Goal: Task Accomplishment & Management: Complete application form

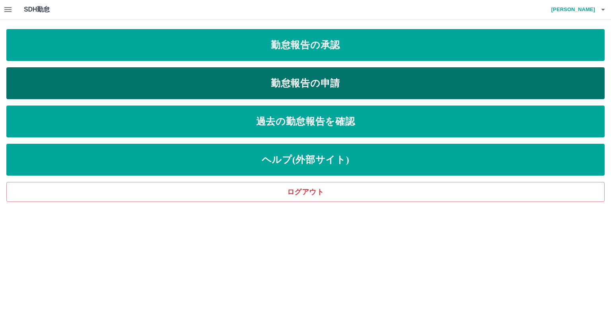
click at [432, 85] on link "勤怠報告の申請" at bounding box center [305, 83] width 598 height 32
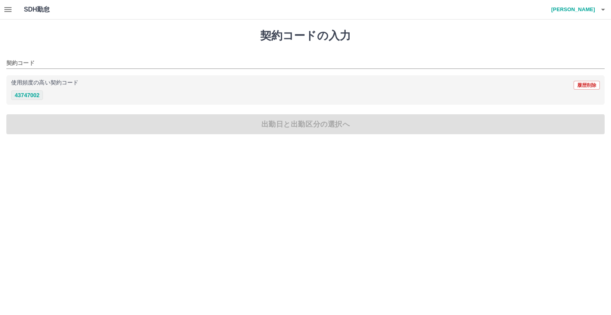
click at [29, 94] on button "43747002" at bounding box center [27, 95] width 32 height 10
type input "********"
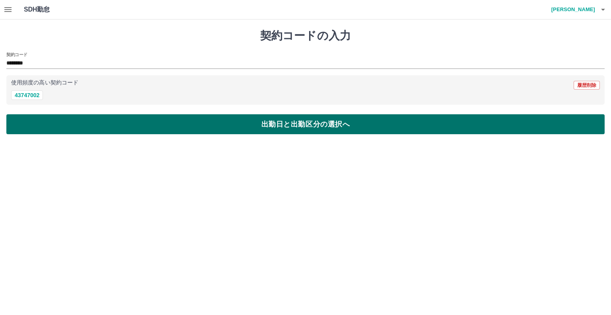
click at [178, 124] on button "出勤日と出勤区分の選択へ" at bounding box center [305, 124] width 598 height 20
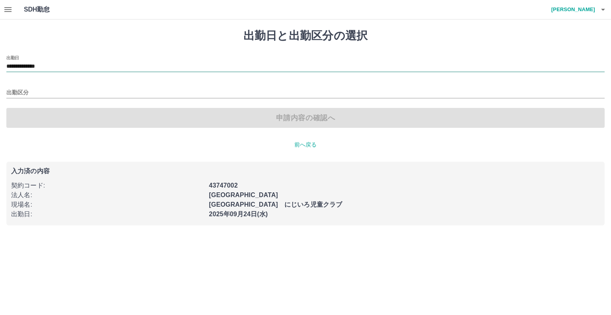
click at [48, 65] on input "**********" at bounding box center [305, 67] width 598 height 10
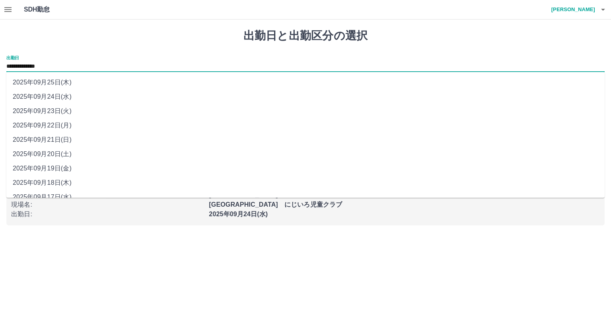
drag, startPoint x: 131, startPoint y: 58, endPoint x: 116, endPoint y: 52, distance: 16.1
click at [131, 57] on div "**********" at bounding box center [305, 63] width 598 height 17
click at [8, 9] on icon "button" at bounding box center [8, 10] width 10 height 10
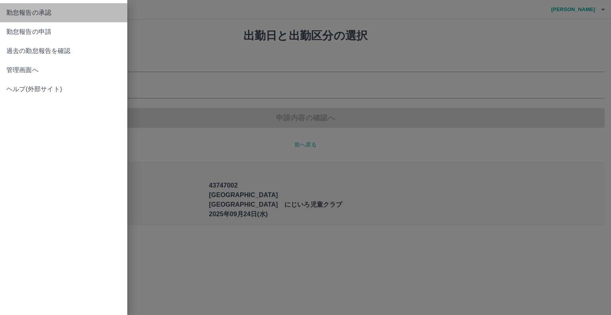
click at [17, 15] on span "勤怠報告の承認" at bounding box center [63, 13] width 115 height 10
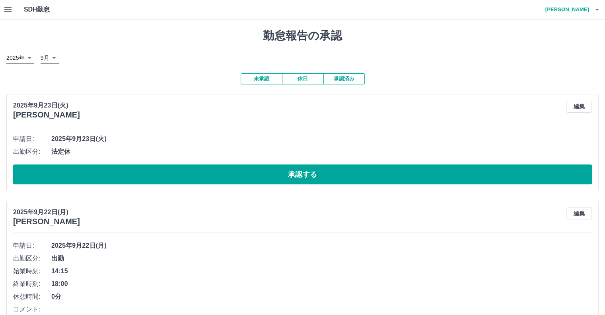
click at [353, 81] on button "承認済み" at bounding box center [343, 78] width 41 height 11
click at [10, 12] on icon "button" at bounding box center [8, 10] width 10 height 10
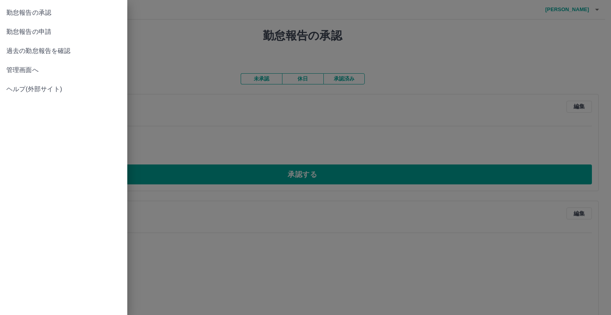
click at [80, 33] on span "勤怠報告の申請" at bounding box center [63, 32] width 115 height 10
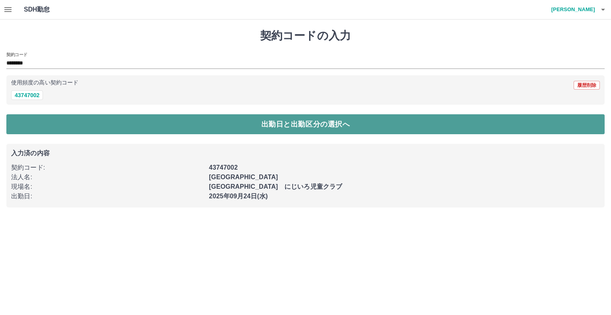
click at [180, 128] on button "出勤日と出勤区分の選択へ" at bounding box center [305, 124] width 598 height 20
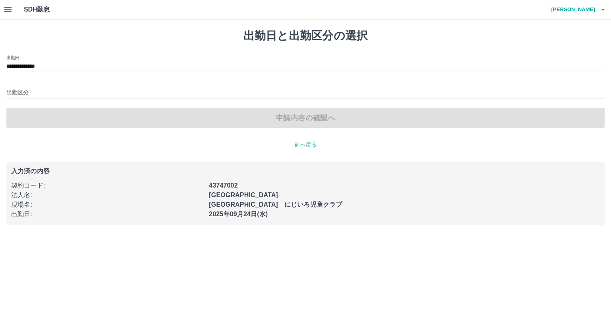
click at [46, 66] on input "**********" at bounding box center [305, 67] width 598 height 10
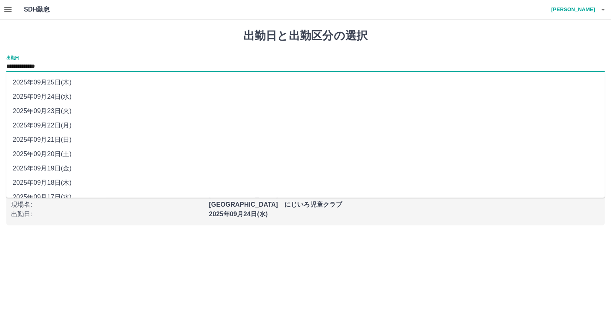
click at [49, 109] on li "2025年09月23日(火)" at bounding box center [305, 111] width 598 height 14
type input "**********"
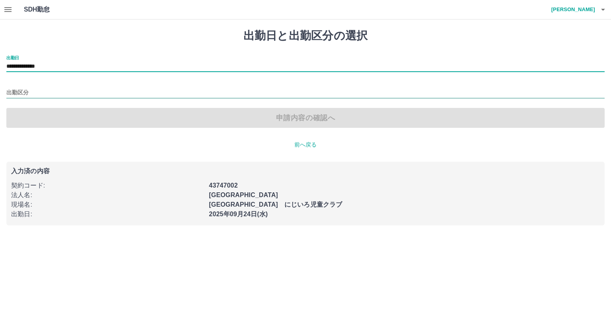
click at [19, 91] on input "出勤区分" at bounding box center [305, 93] width 598 height 10
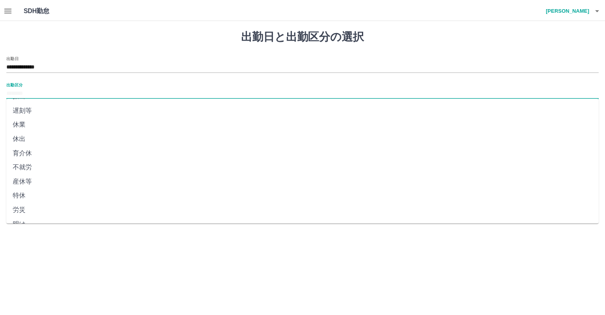
scroll to position [138, 0]
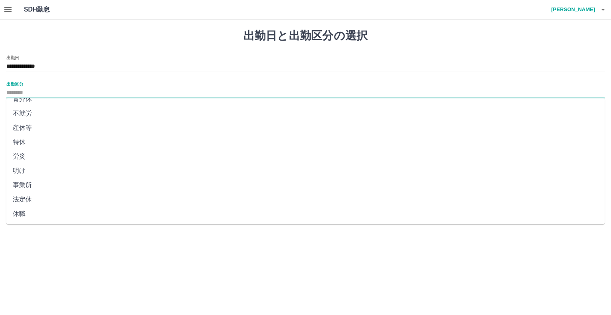
click at [26, 200] on li "法定休" at bounding box center [305, 199] width 598 height 14
type input "***"
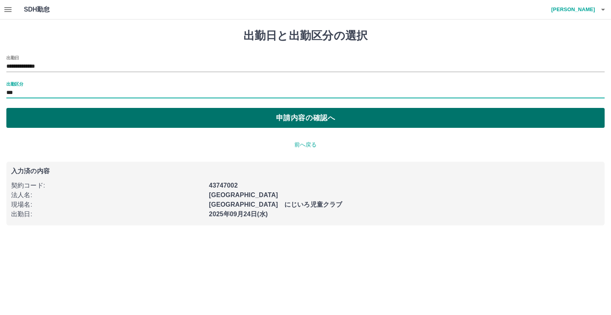
click at [126, 117] on button "申請内容の確認へ" at bounding box center [305, 118] width 598 height 20
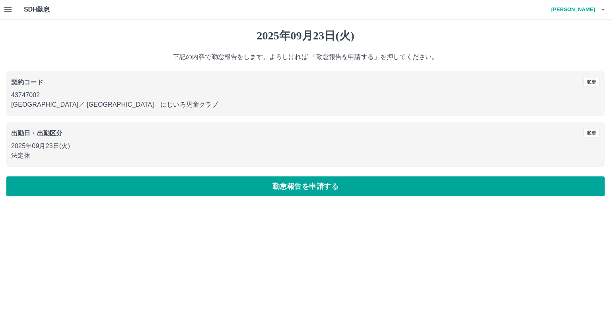
drag, startPoint x: 25, startPoint y: 255, endPoint x: 182, endPoint y: 246, distance: 156.9
click at [4, 206] on html "SDH勤怠 [PERSON_NAME] [DATE] 下記の内容で勤怠報告をします。よろしければ 「勤怠報告を申請する」を押してください。 契約コード 変更 …" at bounding box center [305, 103] width 611 height 206
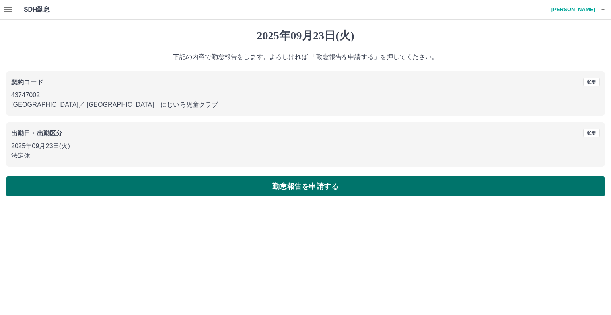
click at [243, 188] on button "勤怠報告を申請する" at bounding box center [305, 186] width 598 height 20
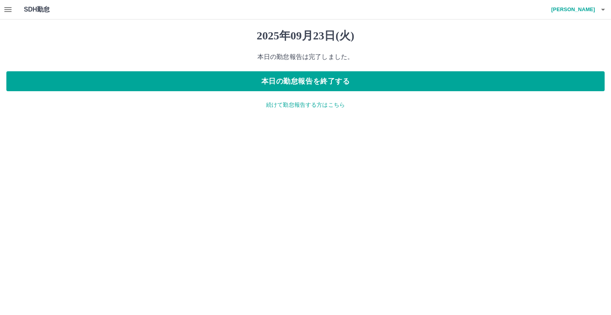
click at [288, 100] on div "[DATE] 本日の勤怠報告は完了しました。 本日の勤怠報告を終了する 続けて勤怠報告する方はこちら" at bounding box center [305, 68] width 611 height 99
click at [285, 101] on p "続けて勤怠報告する方はこちら" at bounding box center [305, 105] width 598 height 8
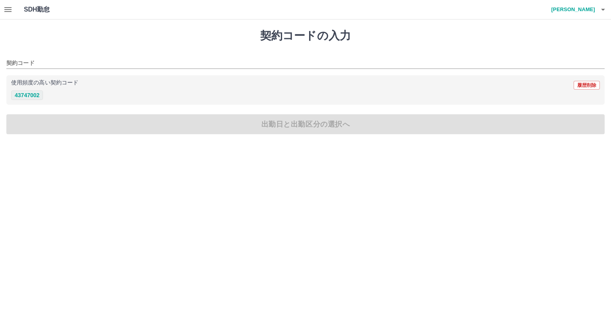
click at [21, 95] on button "43747002" at bounding box center [27, 95] width 32 height 10
type input "********"
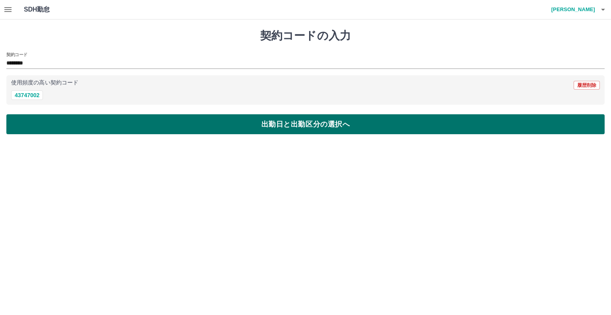
click at [53, 132] on button "出勤日と出勤区分の選択へ" at bounding box center [305, 124] width 598 height 20
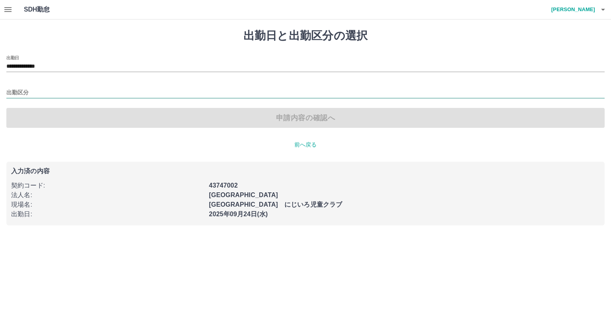
click at [22, 91] on input "出勤区分" at bounding box center [305, 93] width 598 height 10
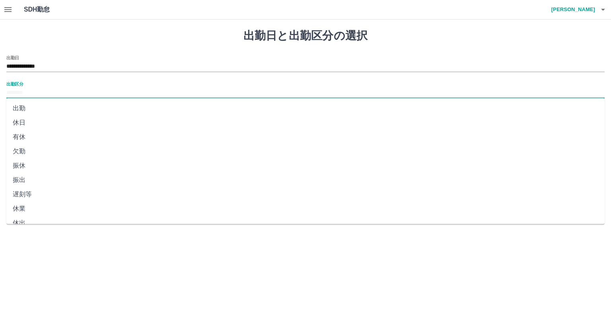
click at [29, 110] on li "出勤" at bounding box center [305, 108] width 598 height 14
type input "**"
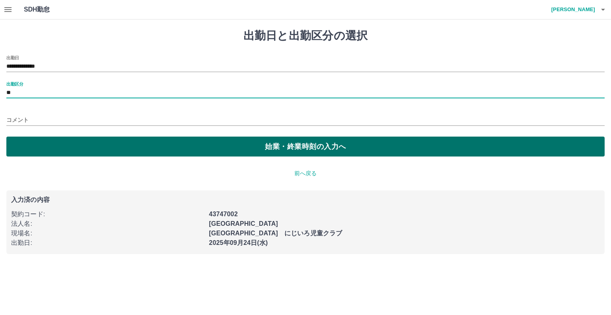
click at [52, 143] on button "始業・終業時刻の入力へ" at bounding box center [305, 146] width 598 height 20
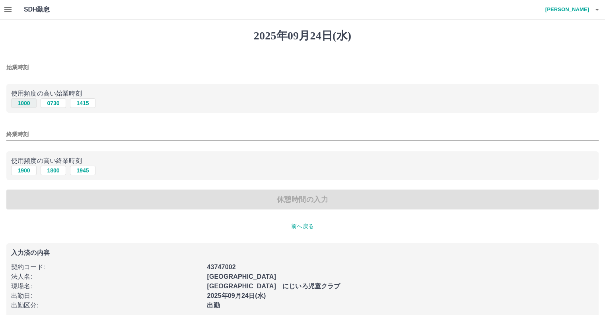
click at [22, 104] on button "1000" at bounding box center [23, 103] width 25 height 10
type input "****"
click at [24, 171] on button "1900" at bounding box center [23, 170] width 25 height 10
type input "****"
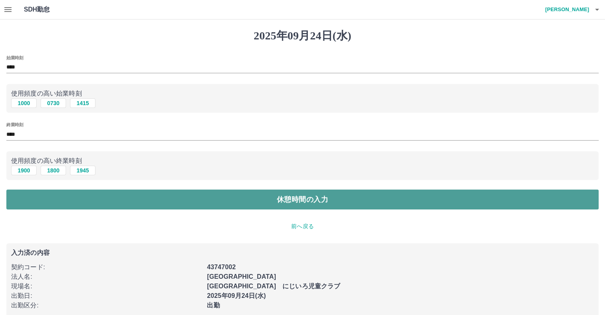
click at [213, 205] on button "休憩時間の入力" at bounding box center [302, 199] width 592 height 20
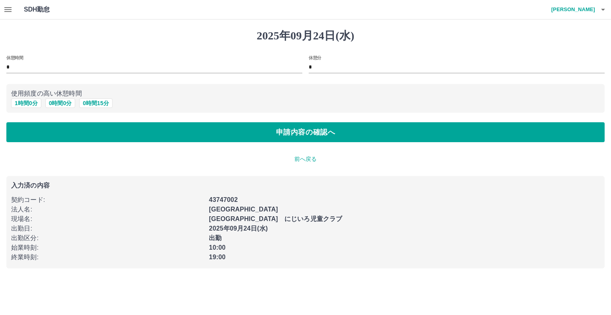
drag, startPoint x: 19, startPoint y: 102, endPoint x: 76, endPoint y: 144, distance: 70.5
click at [19, 102] on button "1 時間 0 分" at bounding box center [26, 103] width 30 height 10
type input "*"
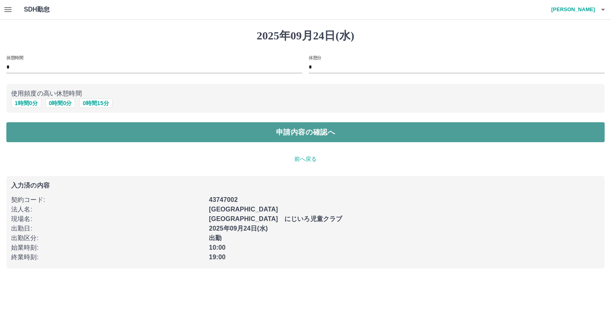
click at [180, 130] on button "申請内容の確認へ" at bounding box center [305, 132] width 598 height 20
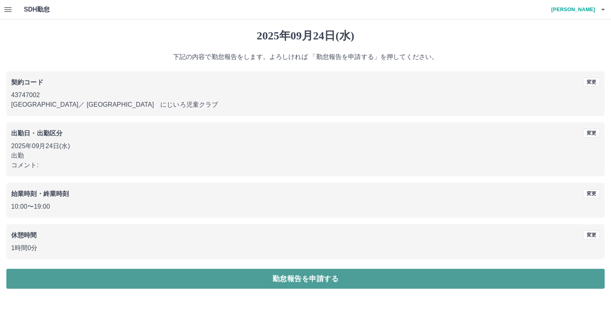
click at [366, 272] on button "勤怠報告を申請する" at bounding box center [305, 278] width 598 height 20
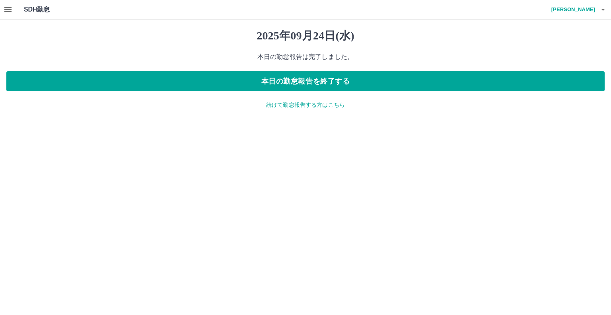
click at [6, 8] on icon "button" at bounding box center [8, 10] width 10 height 10
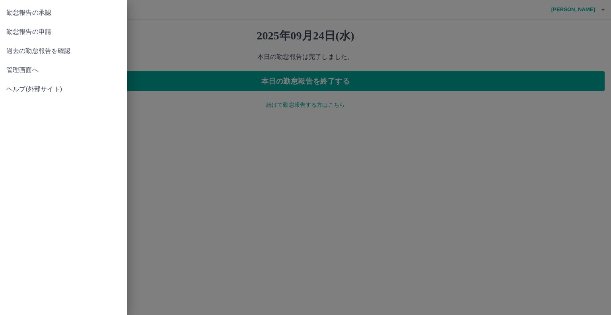
click at [29, 15] on span "勤怠報告の承認" at bounding box center [63, 13] width 115 height 10
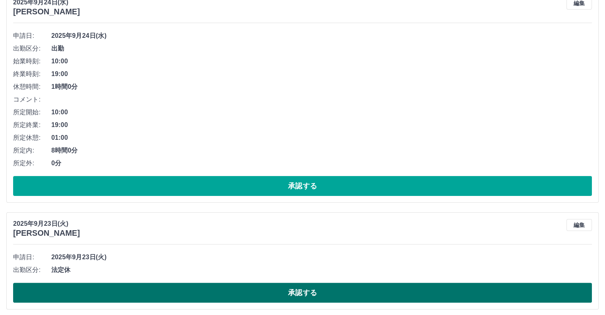
scroll to position [159, 0]
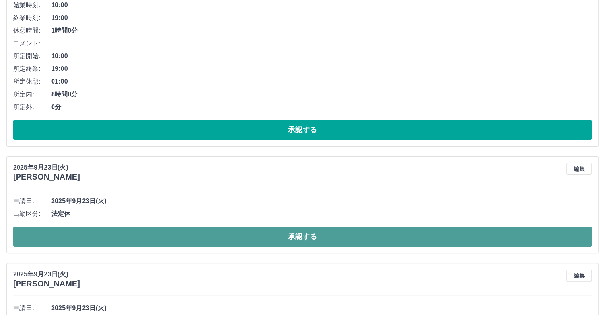
click at [215, 232] on button "承認する" at bounding box center [302, 236] width 579 height 20
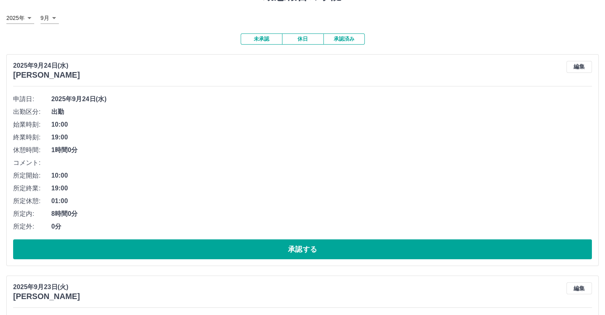
scroll to position [0, 0]
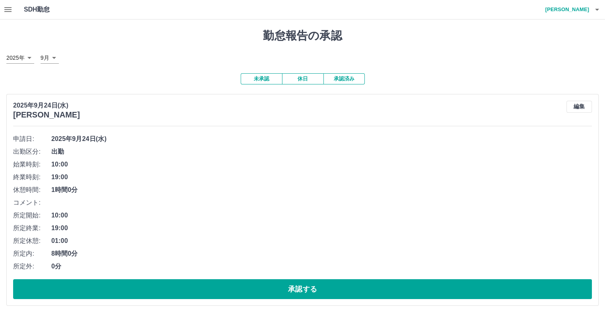
drag, startPoint x: 340, startPoint y: 79, endPoint x: 360, endPoint y: 80, distance: 19.5
click at [342, 79] on button "承認済み" at bounding box center [343, 78] width 41 height 11
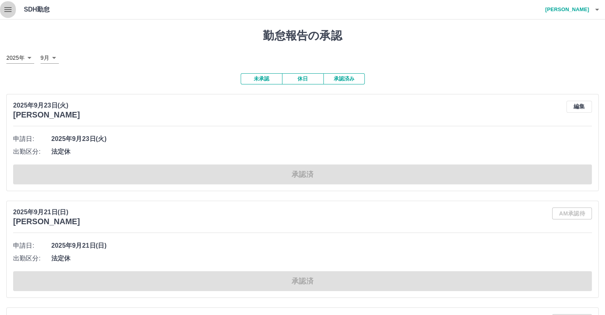
click at [7, 11] on icon "button" at bounding box center [8, 10] width 10 height 10
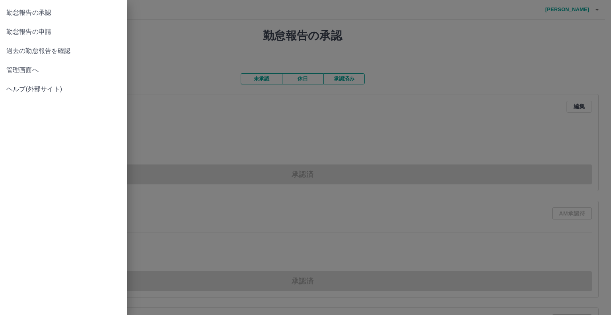
click at [37, 26] on link "勤怠報告の申請" at bounding box center [63, 31] width 127 height 19
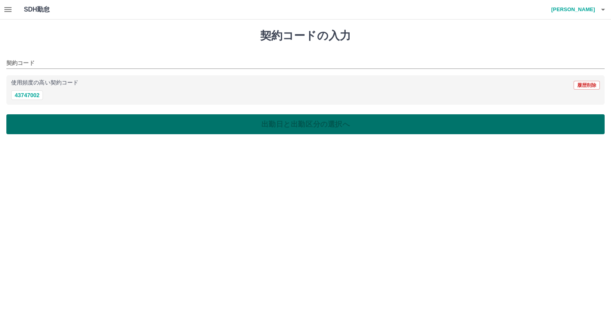
drag, startPoint x: 29, startPoint y: 93, endPoint x: 127, endPoint y: 124, distance: 103.4
click at [29, 92] on button "43747002" at bounding box center [27, 95] width 32 height 10
type input "********"
click at [137, 124] on button "出勤日と出勤区分の選択へ" at bounding box center [305, 124] width 598 height 20
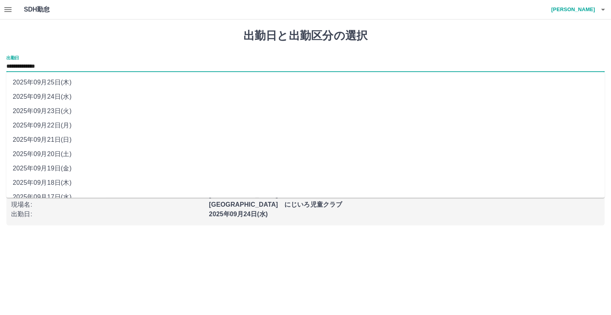
click at [42, 68] on input "**********" at bounding box center [305, 67] width 598 height 10
click at [35, 123] on li "2025年09月22日(月)" at bounding box center [305, 125] width 598 height 14
type input "**********"
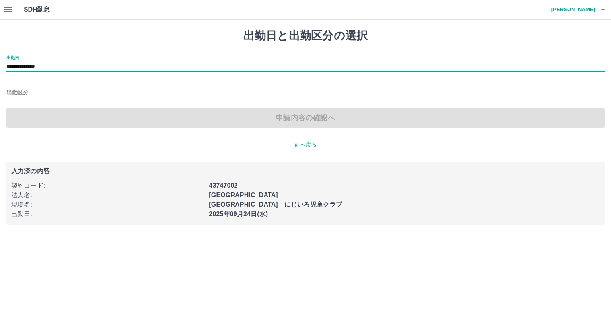
click at [21, 93] on input "出勤区分" at bounding box center [305, 93] width 598 height 10
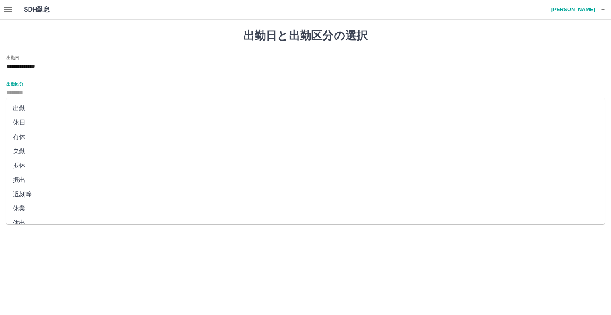
click at [21, 111] on li "出勤" at bounding box center [305, 108] width 598 height 14
type input "**"
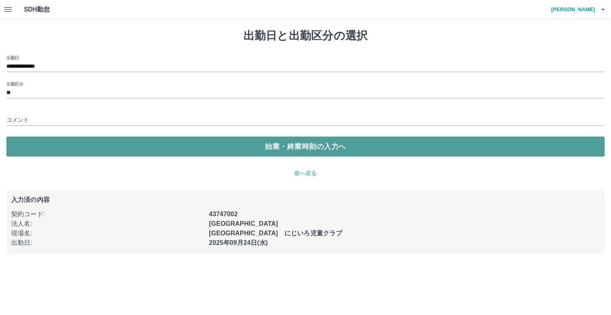
click at [25, 140] on button "始業・終業時刻の入力へ" at bounding box center [305, 146] width 598 height 20
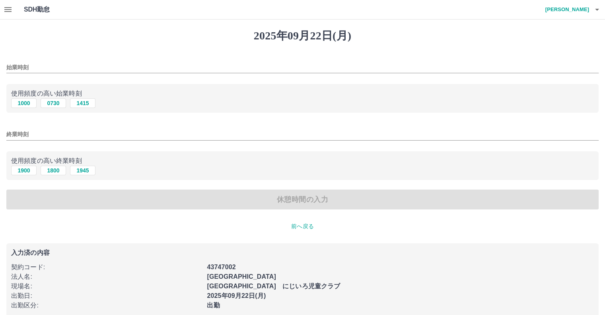
drag, startPoint x: 25, startPoint y: 105, endPoint x: 27, endPoint y: 117, distance: 11.4
click at [25, 105] on button "1000" at bounding box center [23, 103] width 25 height 10
type input "****"
click at [24, 173] on button "1900" at bounding box center [23, 170] width 25 height 10
type input "****"
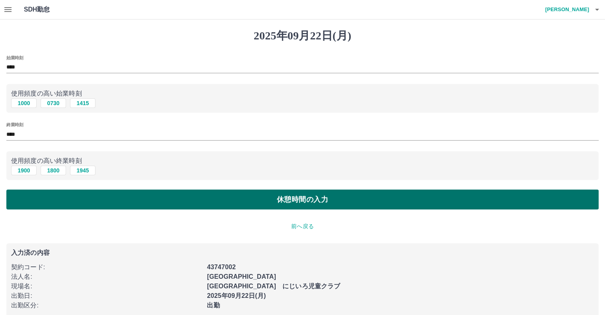
click at [202, 202] on button "休憩時間の入力" at bounding box center [302, 199] width 592 height 20
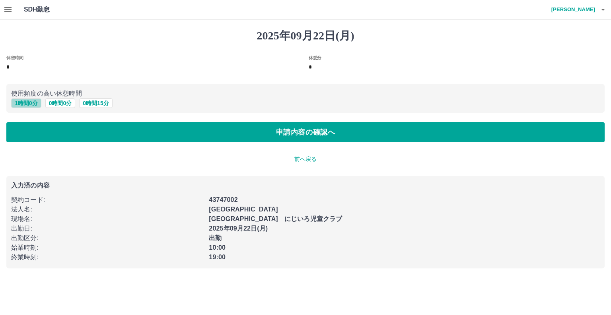
click at [37, 101] on button "1 時間 0 分" at bounding box center [26, 103] width 30 height 10
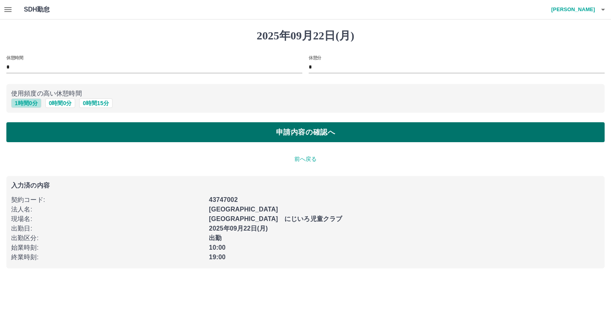
type input "*"
click at [114, 131] on button "申請内容の確認へ" at bounding box center [305, 132] width 598 height 20
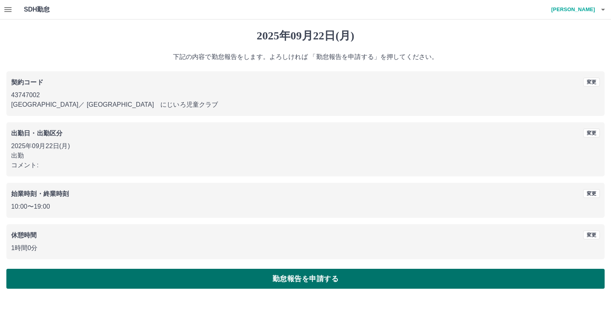
click at [434, 277] on button "勤怠報告を申請する" at bounding box center [305, 278] width 598 height 20
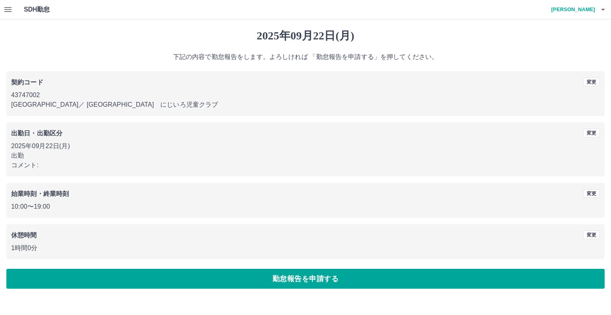
click at [5, 6] on icon "button" at bounding box center [8, 10] width 10 height 10
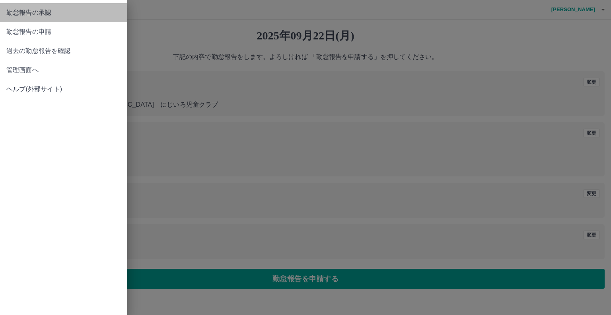
drag, startPoint x: 79, startPoint y: 16, endPoint x: 118, endPoint y: 19, distance: 39.1
click at [79, 16] on span "勤怠報告の承認" at bounding box center [63, 13] width 115 height 10
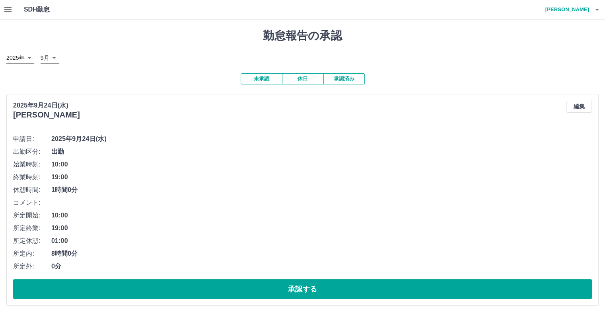
click at [338, 80] on button "承認済み" at bounding box center [343, 78] width 41 height 11
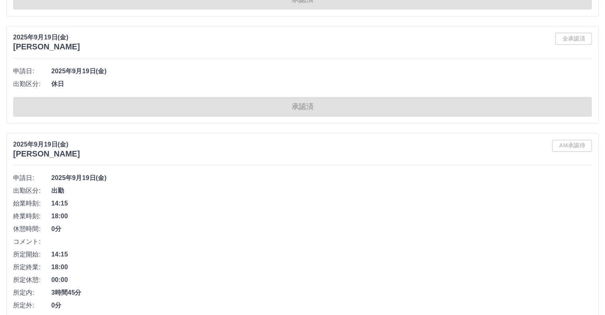
drag, startPoint x: 204, startPoint y: 81, endPoint x: 197, endPoint y: 81, distance: 6.8
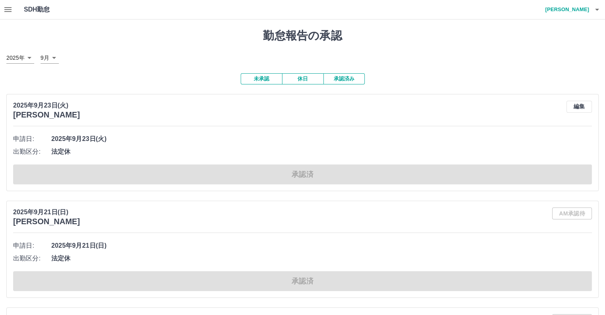
click at [255, 78] on button "未承認" at bounding box center [261, 78] width 41 height 11
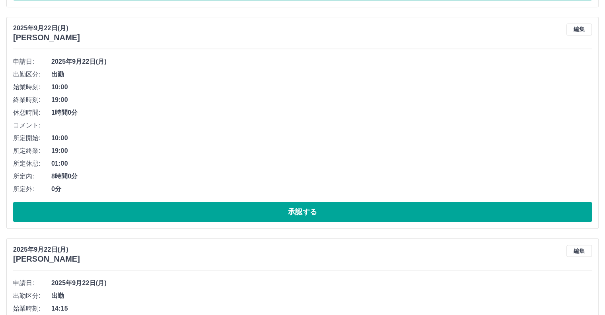
scroll to position [636, 0]
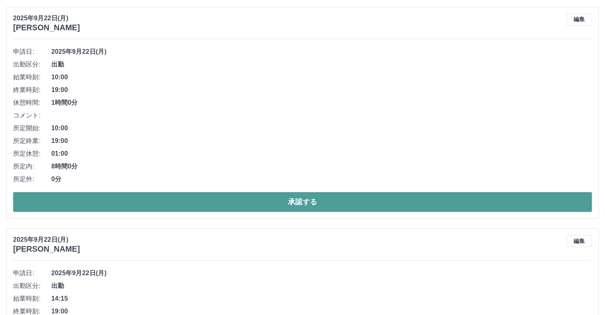
click at [256, 196] on button "承認する" at bounding box center [302, 202] width 579 height 20
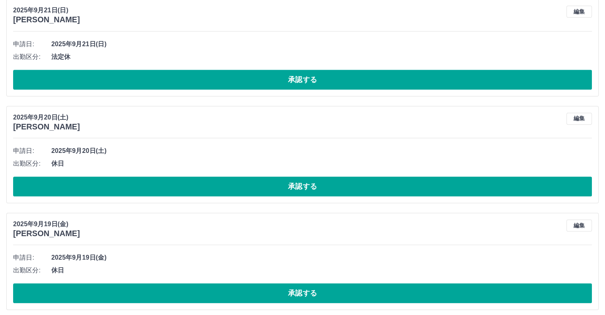
scroll to position [1081, 0]
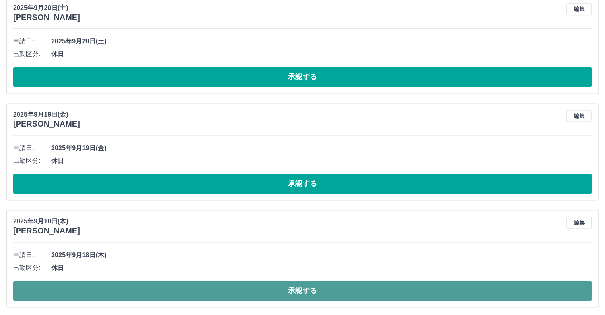
click at [245, 283] on button "承認する" at bounding box center [302, 290] width 579 height 20
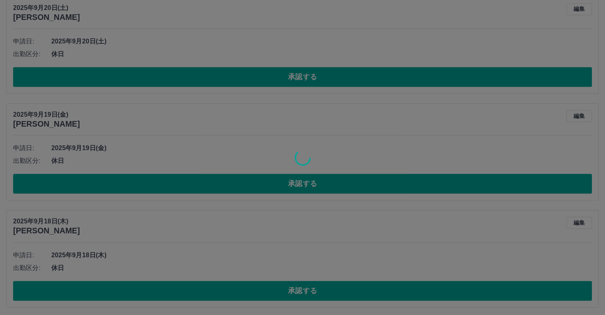
scroll to position [975, 0]
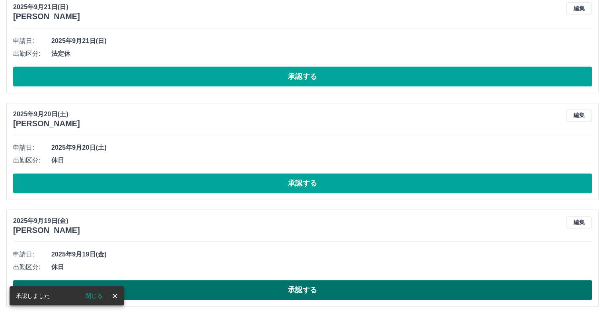
drag, startPoint x: 316, startPoint y: 288, endPoint x: 316, endPoint y: 294, distance: 5.6
click at [316, 289] on button "承認する" at bounding box center [302, 290] width 579 height 20
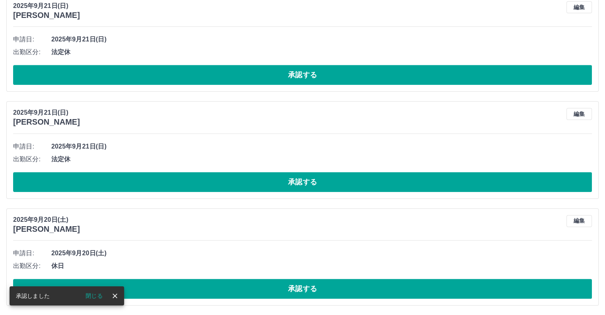
scroll to position [869, 0]
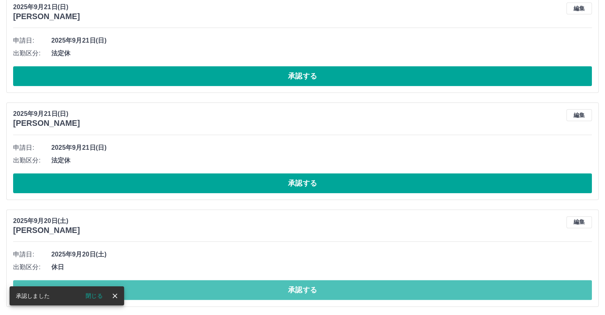
drag, startPoint x: 318, startPoint y: 288, endPoint x: 338, endPoint y: 307, distance: 27.6
click at [318, 289] on button "承認する" at bounding box center [302, 290] width 579 height 20
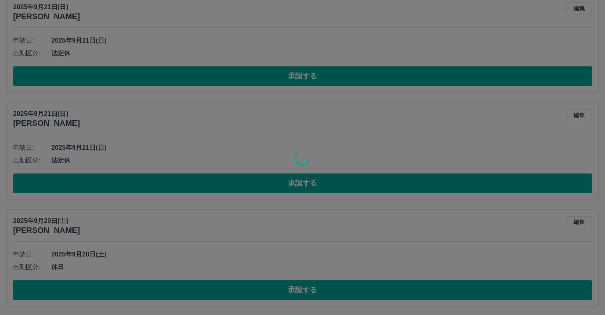
scroll to position [762, 0]
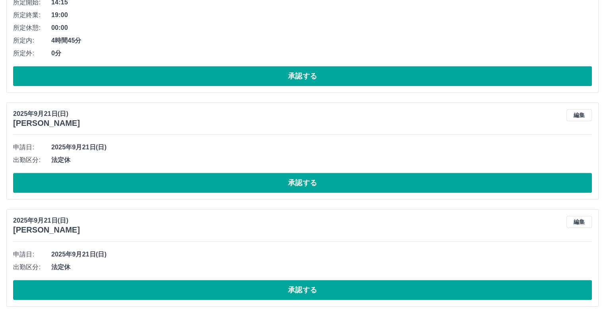
drag, startPoint x: 437, startPoint y: 176, endPoint x: 611, endPoint y: 257, distance: 191.3
click at [439, 179] on button "承認する" at bounding box center [302, 183] width 579 height 20
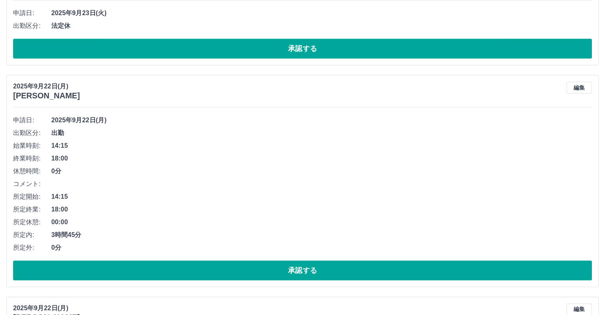
scroll to position [337, 0]
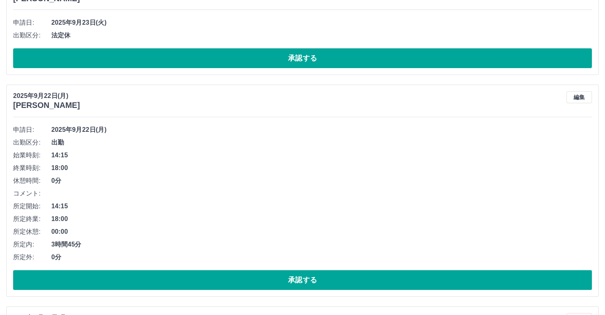
drag, startPoint x: 273, startPoint y: 275, endPoint x: 329, endPoint y: 311, distance: 66.6
click at [282, 284] on button "承認する" at bounding box center [302, 280] width 579 height 20
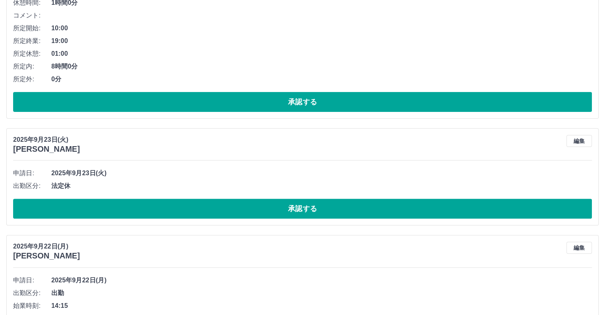
scroll to position [199, 0]
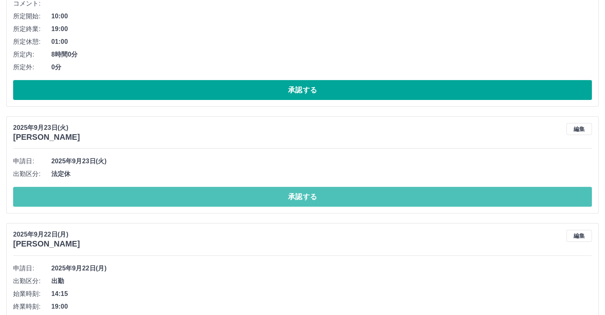
drag, startPoint x: 330, startPoint y: 191, endPoint x: 434, endPoint y: 298, distance: 149.6
click at [330, 209] on div "[DATE] [PERSON_NAME] 編集 申請日: [DATE] 出勤区分: 法定休 承認する" at bounding box center [302, 164] width 592 height 97
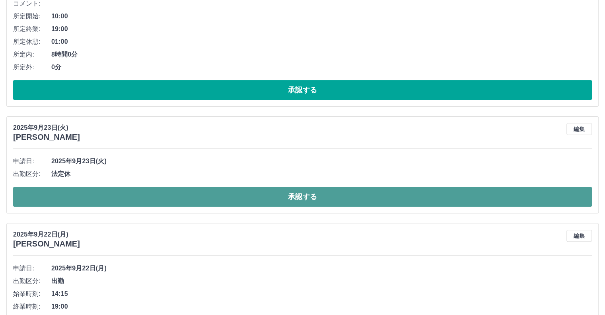
click at [364, 195] on button "承認する" at bounding box center [302, 197] width 579 height 20
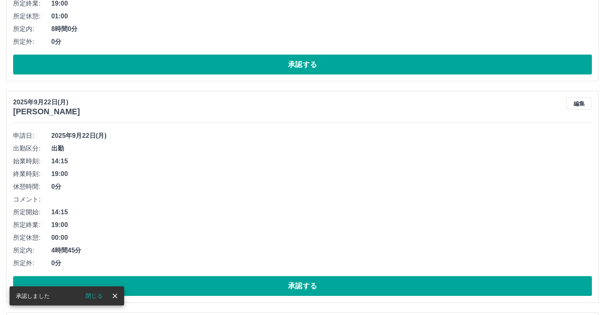
scroll to position [239, 0]
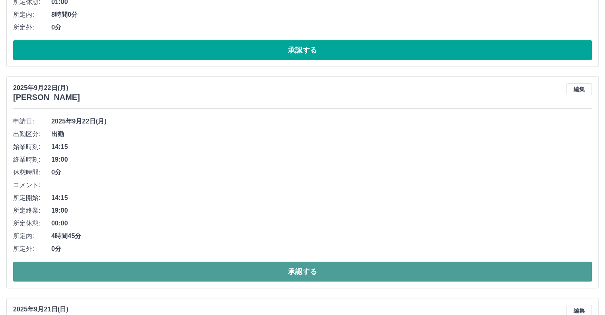
drag, startPoint x: 327, startPoint y: 273, endPoint x: 367, endPoint y: 306, distance: 52.9
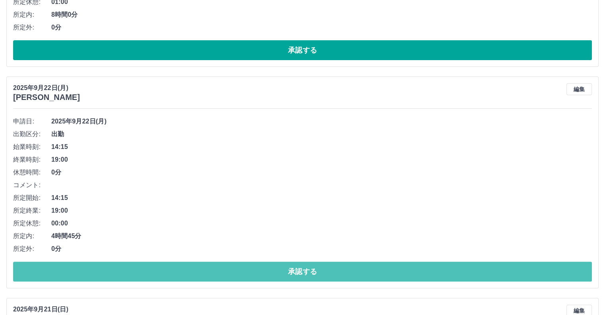
click at [327, 274] on button "承認する" at bounding box center [302, 271] width 579 height 20
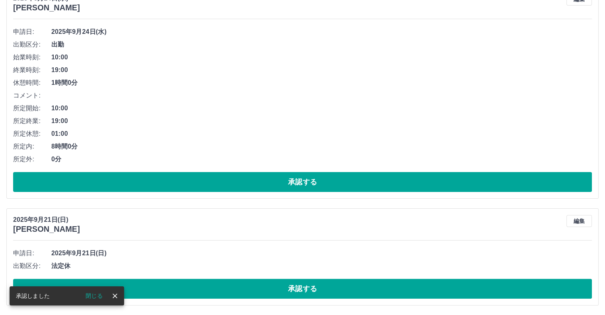
scroll to position [107, 0]
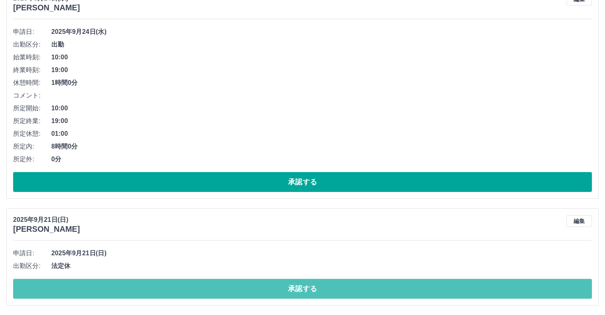
drag, startPoint x: 273, startPoint y: 283, endPoint x: 318, endPoint y: 307, distance: 51.6
click at [296, 299] on div "[DATE] [PERSON_NAME] 編集 申請日: [DATE] 出勤区分: 法定休 承認する" at bounding box center [302, 256] width 592 height 97
drag, startPoint x: 286, startPoint y: 285, endPoint x: 358, endPoint y: 308, distance: 76.1
click at [358, 308] on div "勤怠報告の承認 [DATE] **** 9月 * 未承認 休日 承認済み [DATE] [PERSON_NAME] 編集 申請日: [DATE] 出勤区分: …" at bounding box center [302, 114] width 605 height 402
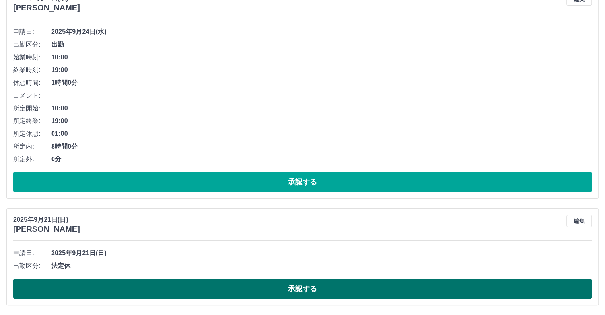
click at [317, 284] on button "承認する" at bounding box center [302, 288] width 579 height 20
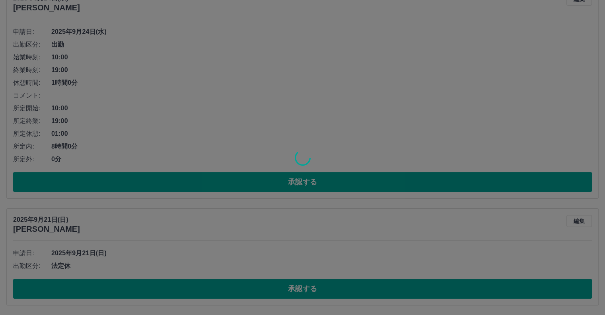
scroll to position [0, 0]
